Goal: Navigation & Orientation: Understand site structure

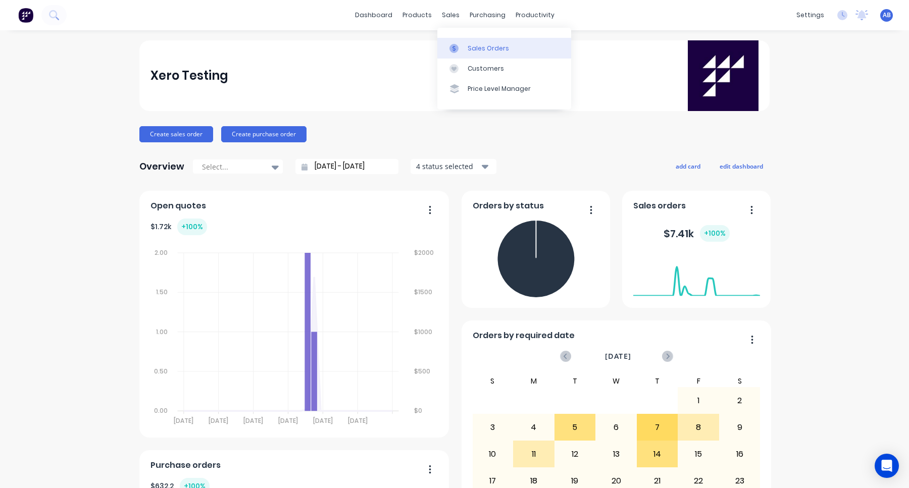
click at [462, 40] on link "Sales Orders" at bounding box center [504, 48] width 134 height 20
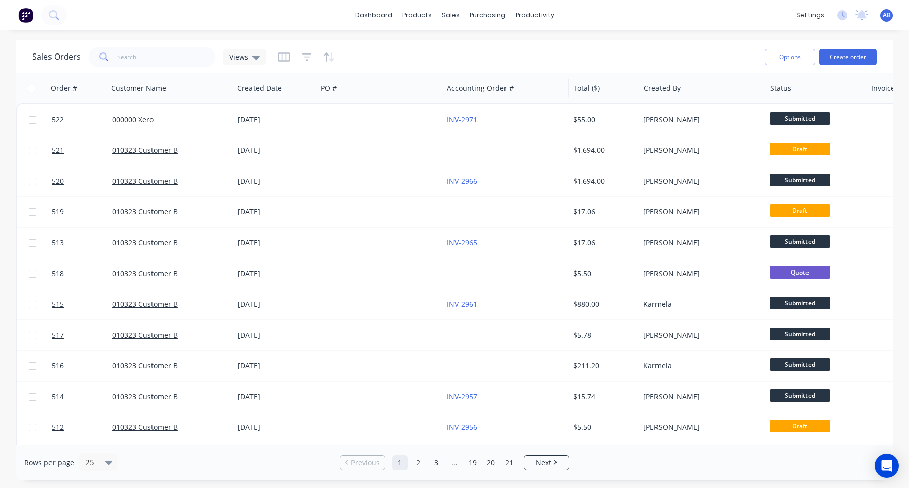
scroll to position [0, 131]
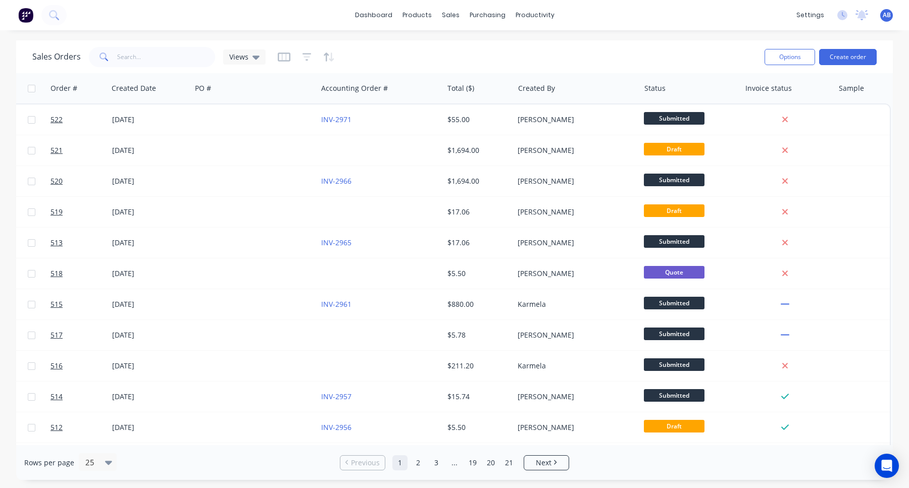
click at [19, 11] on img at bounding box center [25, 15] width 15 height 15
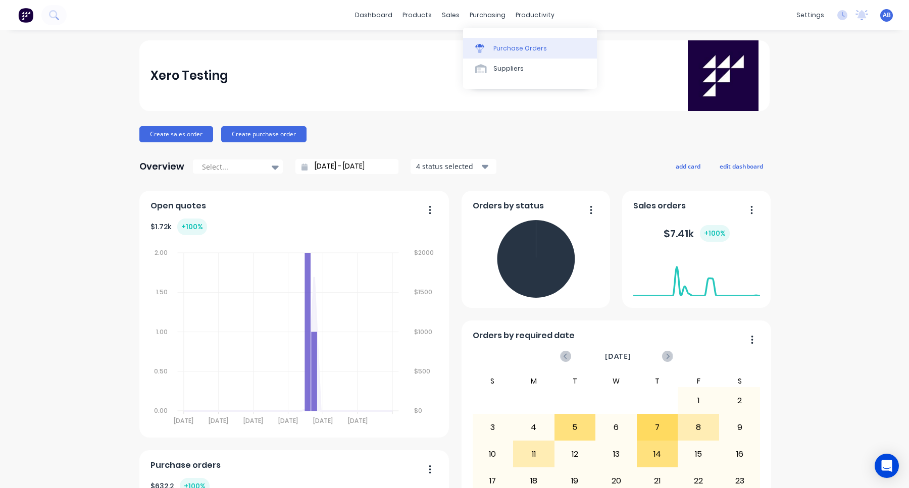
click at [504, 45] on div "Purchase Orders" at bounding box center [520, 48] width 54 height 9
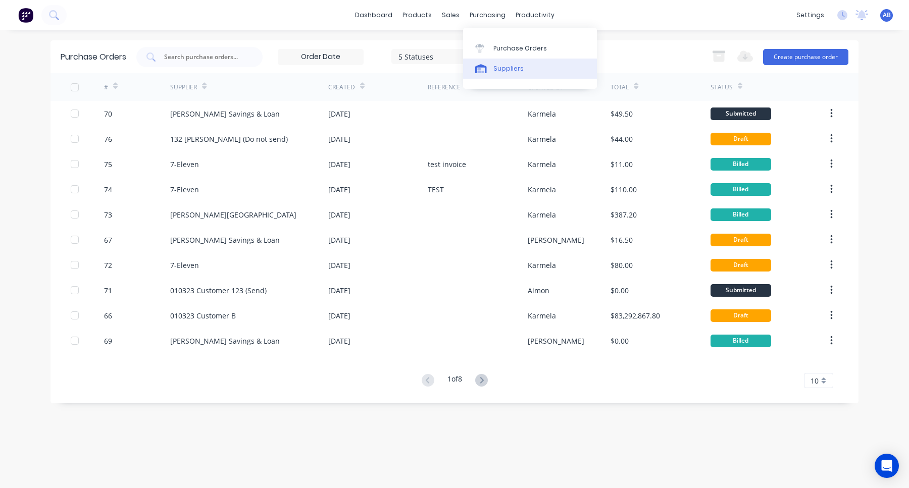
click at [511, 70] on div "Suppliers" at bounding box center [508, 68] width 30 height 9
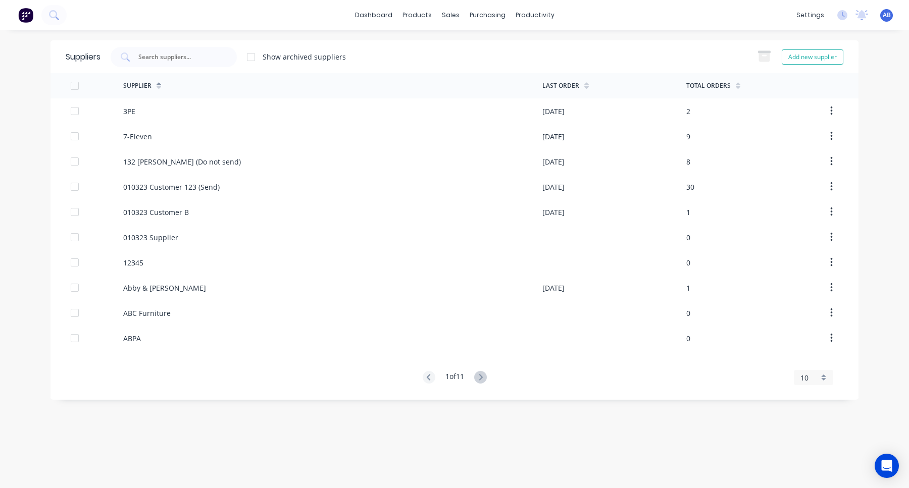
click at [888, 16] on span "AB" at bounding box center [887, 15] width 8 height 9
click at [858, 124] on button "Sign out" at bounding box center [824, 127] width 134 height 20
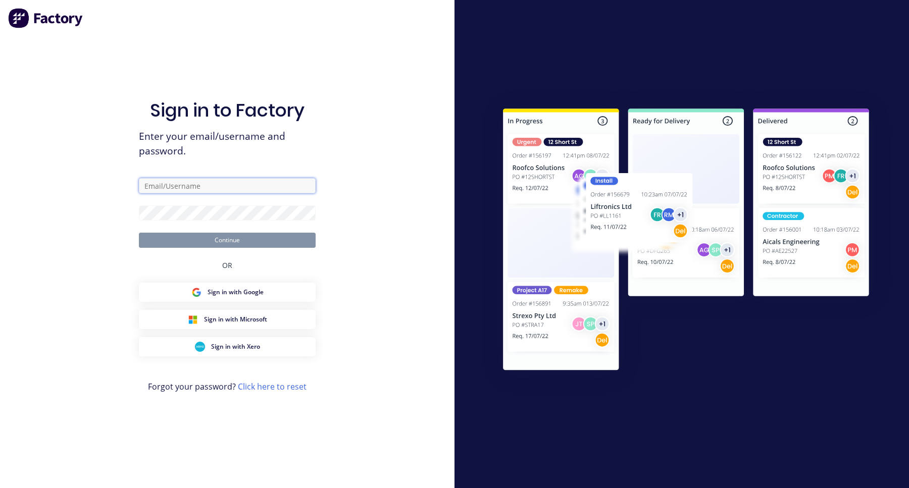
click at [264, 187] on input "text" at bounding box center [227, 185] width 177 height 15
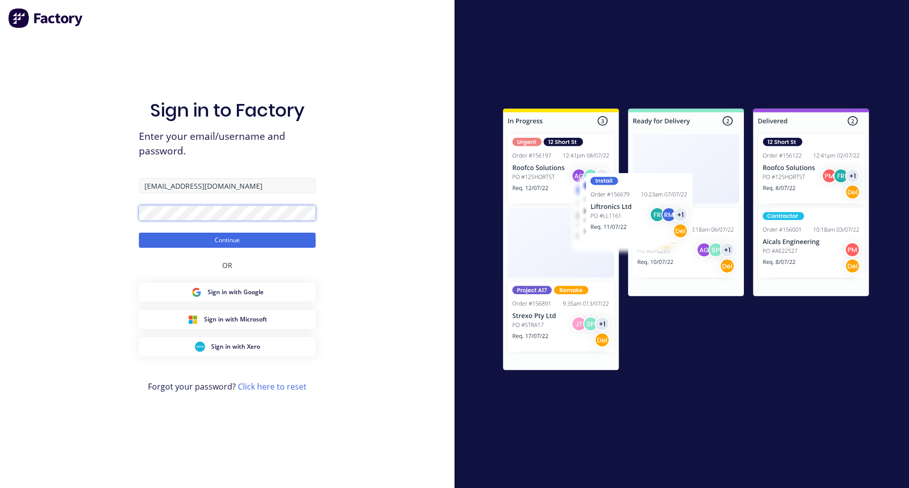
click at [139, 233] on button "Continue" at bounding box center [227, 240] width 177 height 15
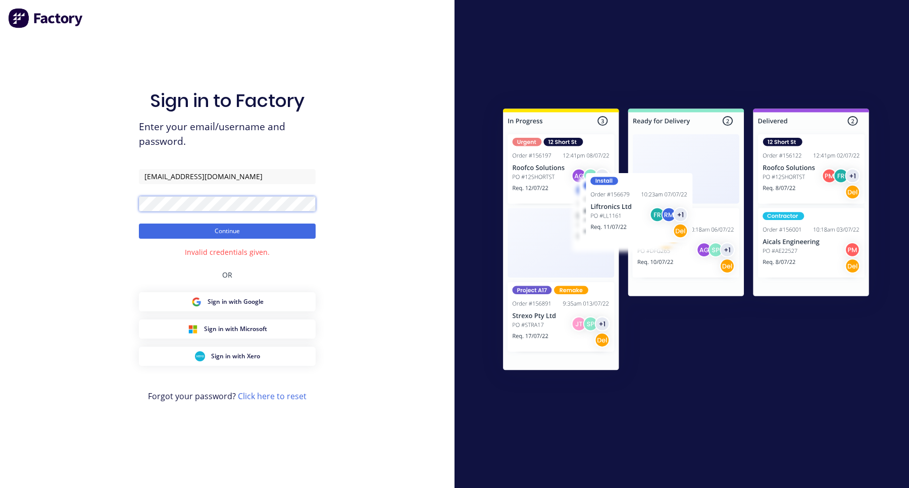
click at [139, 224] on button "Continue" at bounding box center [227, 231] width 177 height 15
drag, startPoint x: 176, startPoint y: 176, endPoint x: 279, endPoint y: 172, distance: 102.6
click at [279, 172] on input "[EMAIL_ADDRESS][DOMAIN_NAME]" at bounding box center [227, 176] width 177 height 15
type input "template"
click at [346, 136] on div "Sign in to Factory Enter your email/username and password. template Continue In…" at bounding box center [227, 244] width 455 height 488
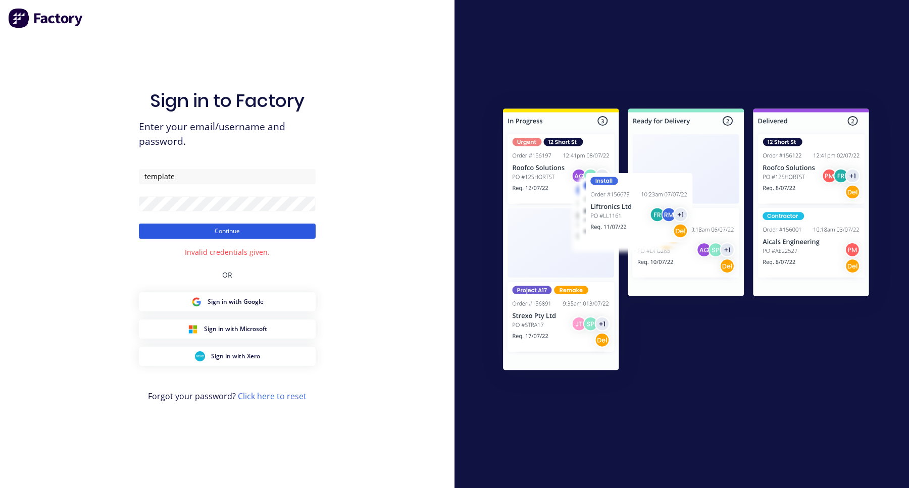
click at [306, 232] on button "Continue" at bounding box center [227, 231] width 177 height 15
